Goal: Find specific page/section: Find specific page/section

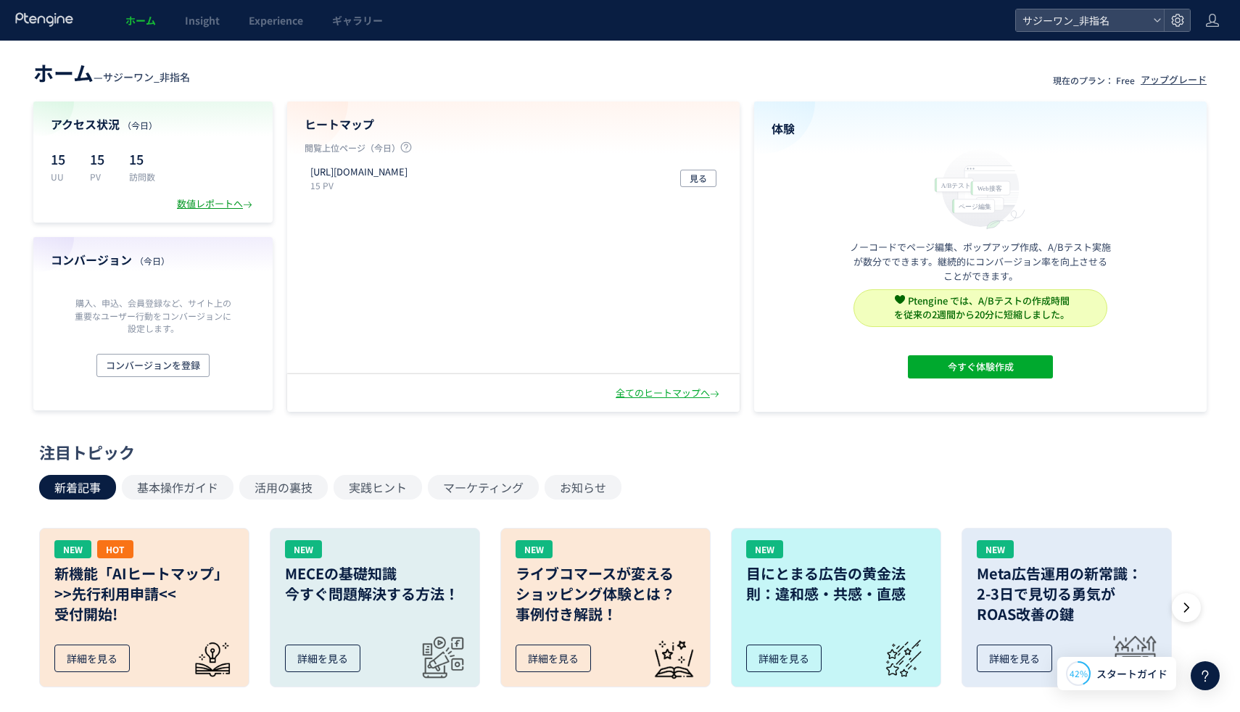
click at [192, 210] on div "数値レポートへ" at bounding box center [216, 204] width 78 height 14
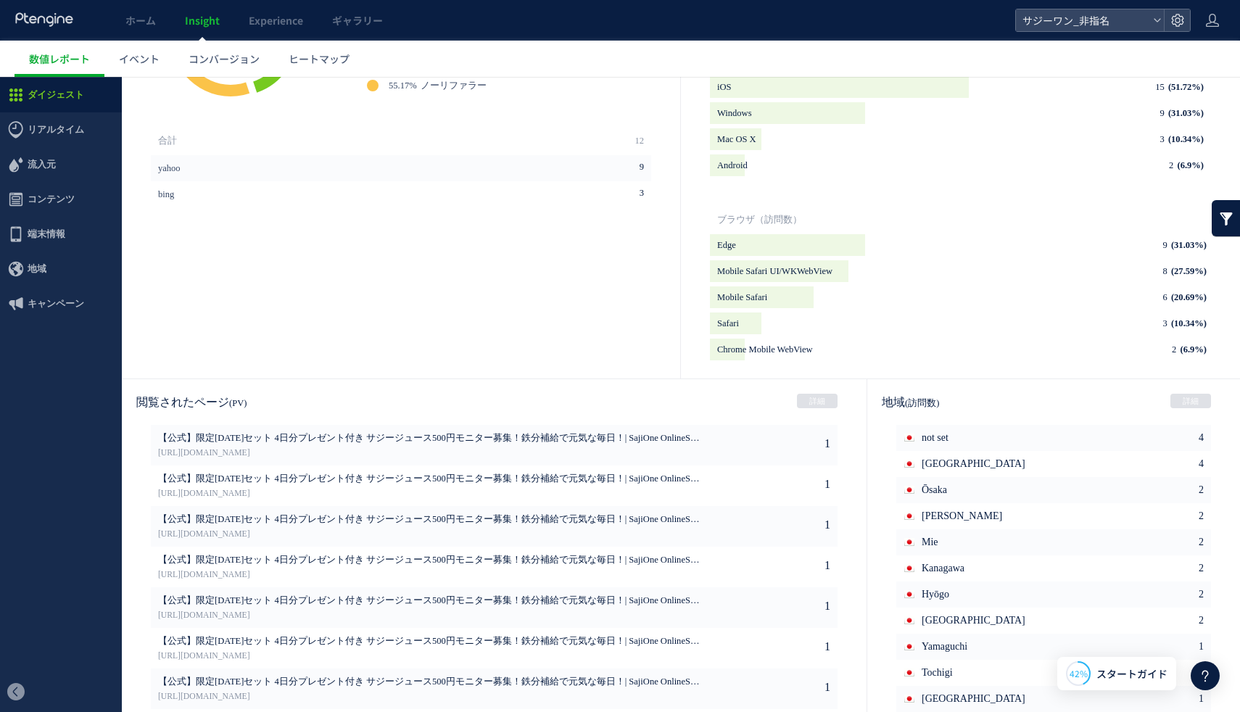
scroll to position [578, 0]
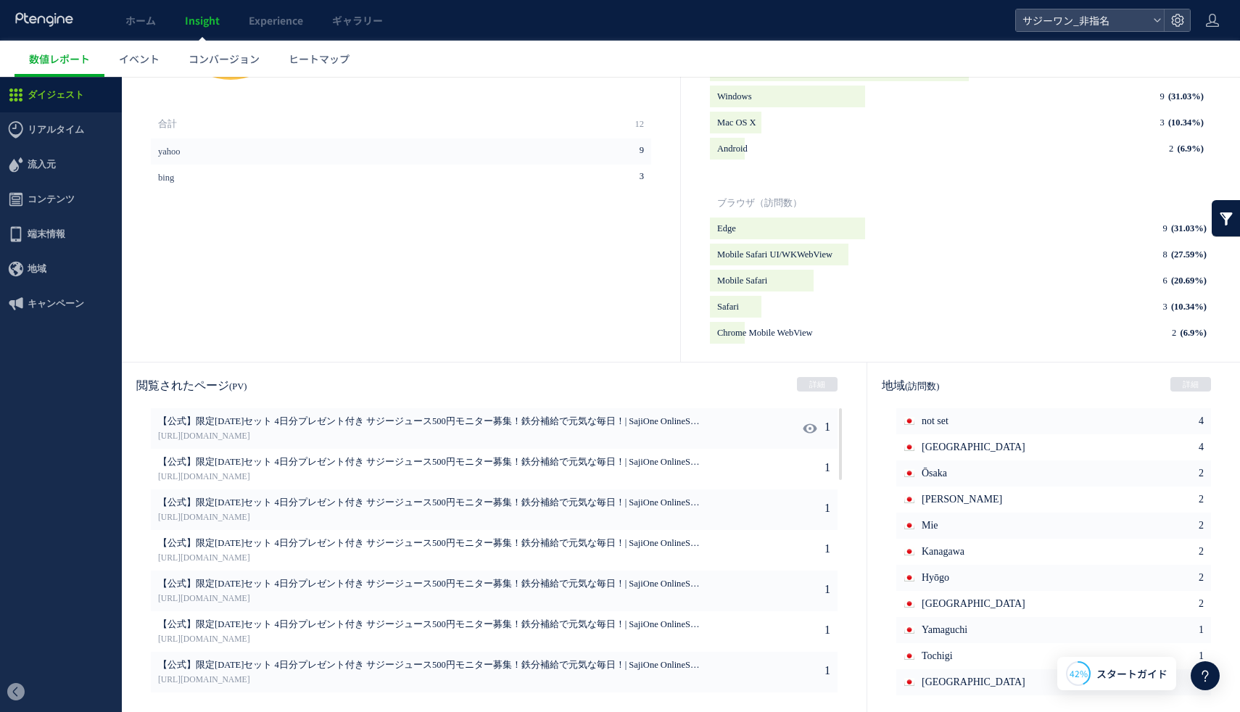
click at [336, 421] on span "【公式】限定[DATE]セット 4日分プレゼント付き サジージュース500円モニター募集！鉄分補給で元気な毎日！| SajiOne OnlineShop《サジ…" at bounding box center [429, 422] width 542 height 13
click at [806, 429] on icon at bounding box center [810, 428] width 15 height 15
type input "**********"
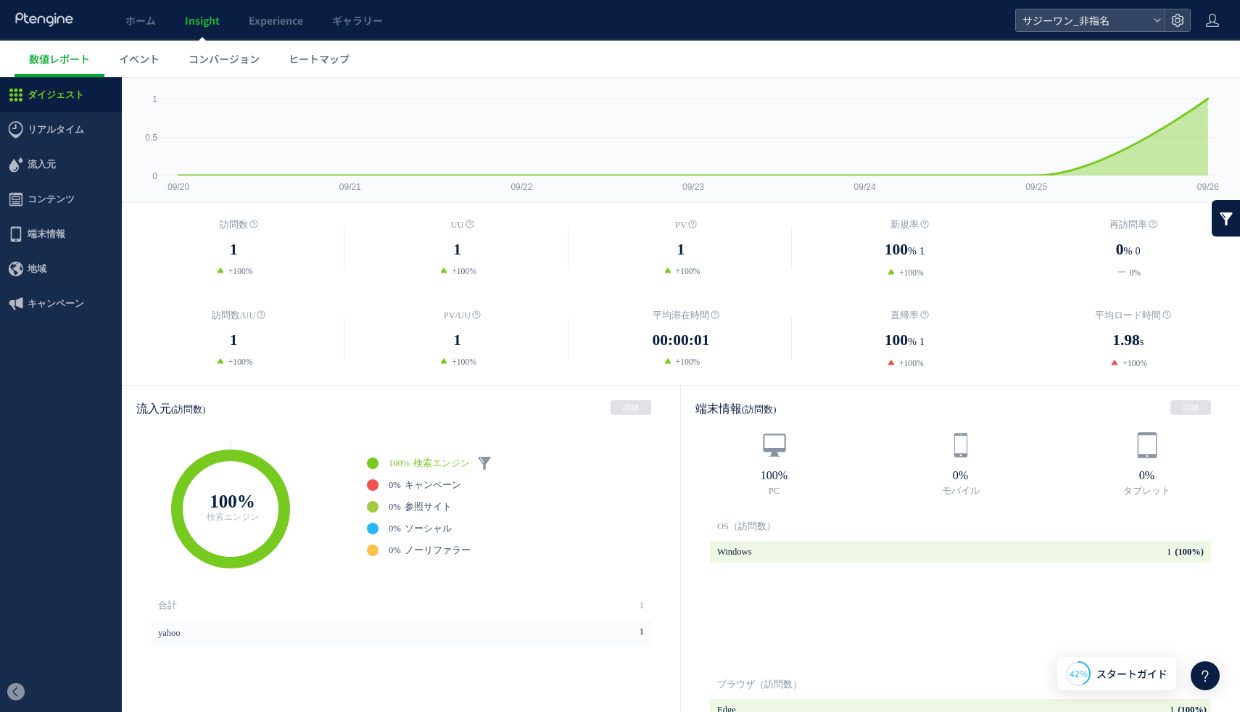
scroll to position [0, 0]
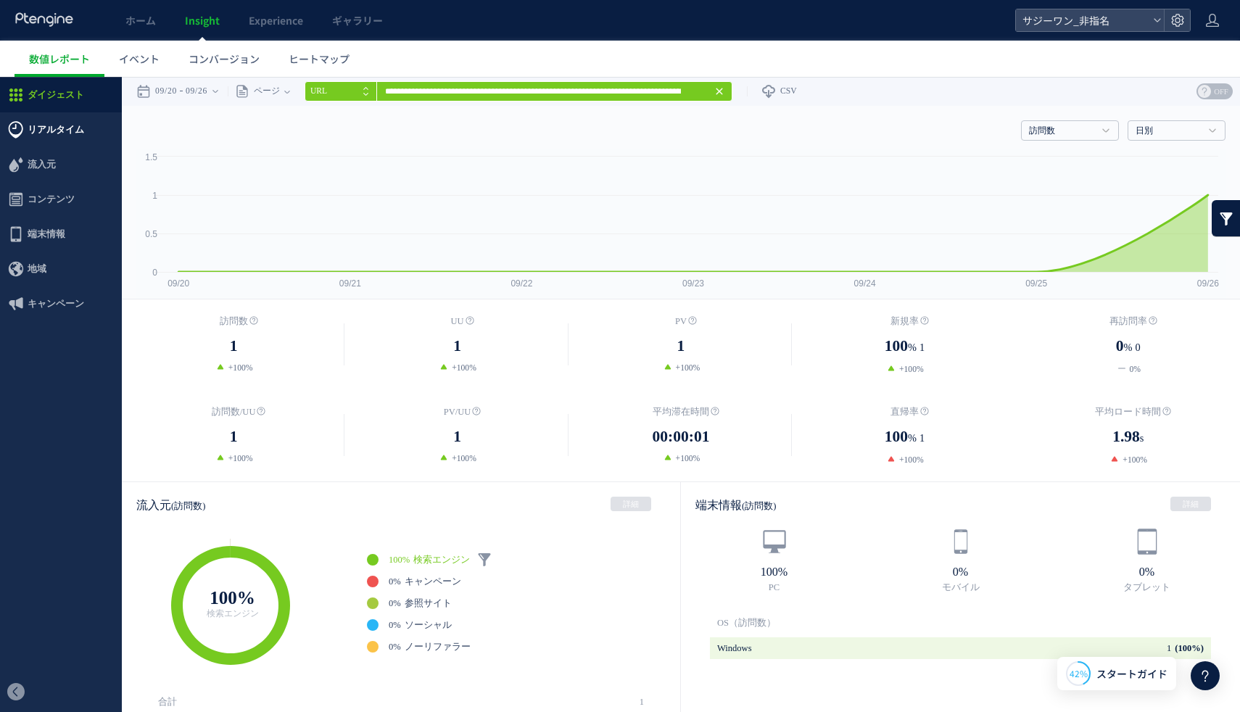
click at [49, 128] on span "リアルタイム" at bounding box center [56, 129] width 57 height 35
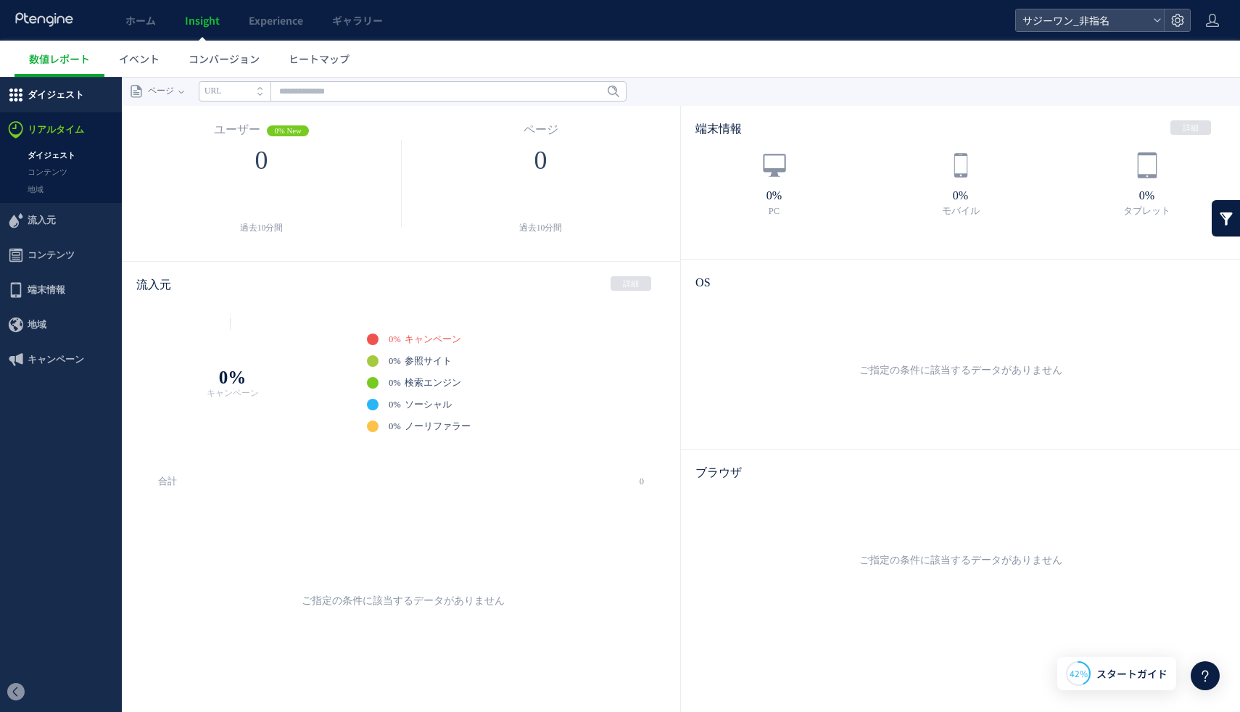
click at [46, 100] on span "ダイジェスト" at bounding box center [56, 95] width 57 height 35
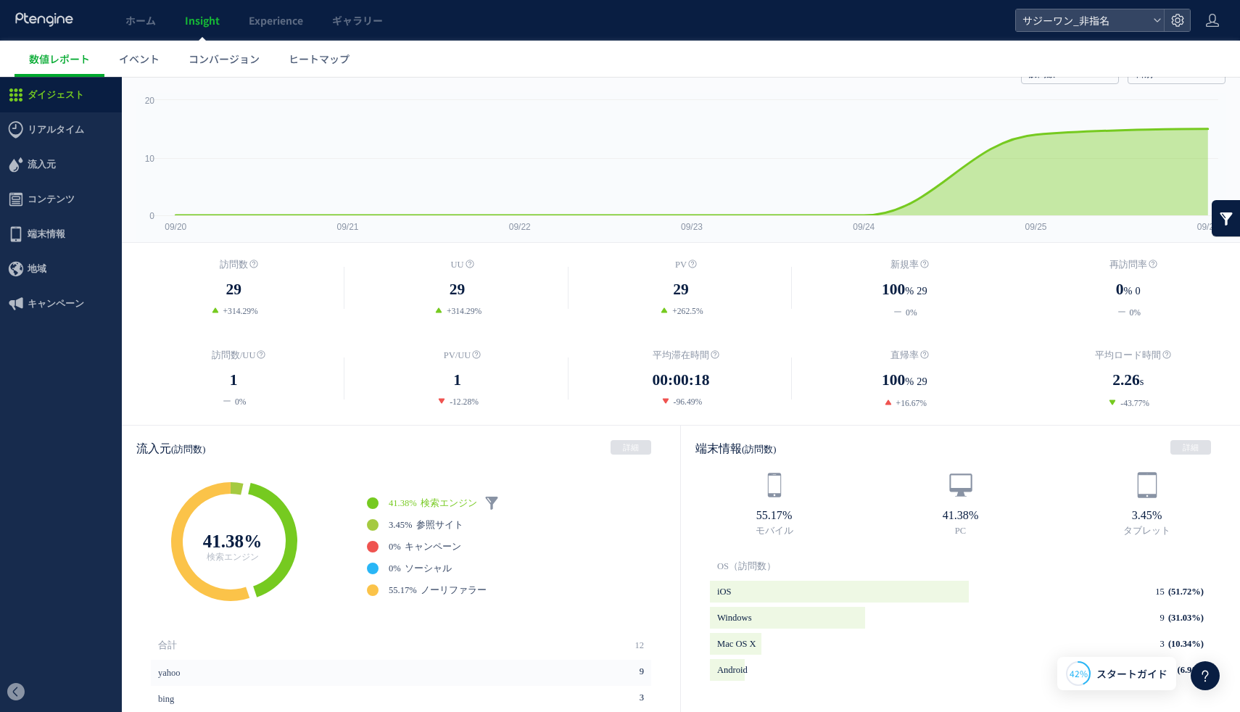
scroll to position [49, 0]
